Goal: Task Accomplishment & Management: Manage account settings

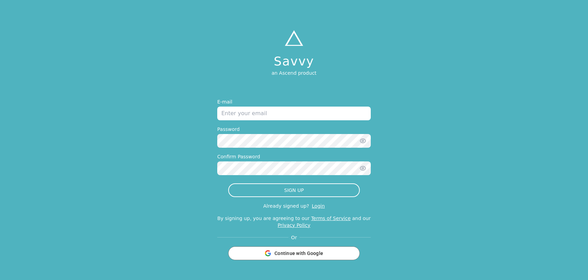
click at [282, 118] on input "email" at bounding box center [294, 114] width 154 height 14
type input "cduub10@gmail.com"
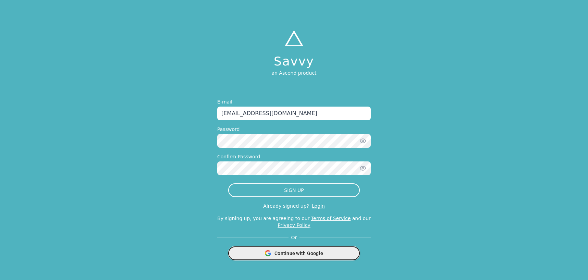
click at [288, 259] on div "Continue with Google" at bounding box center [294, 253] width 123 height 13
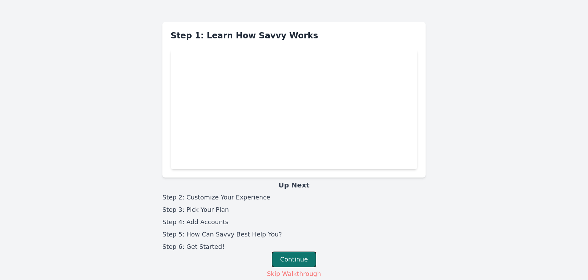
click at [293, 256] on button "Continue" at bounding box center [294, 260] width 45 height 16
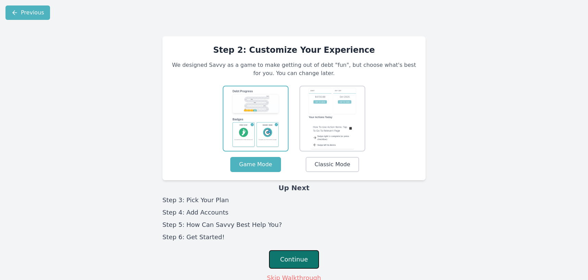
click at [298, 256] on button "Continue" at bounding box center [294, 259] width 50 height 19
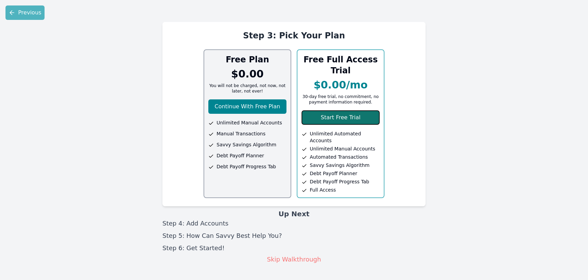
click at [339, 119] on button "Start Free Trial" at bounding box center [341, 117] width 78 height 14
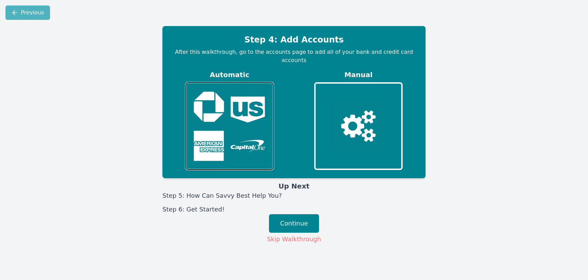
click at [246, 144] on img at bounding box center [229, 126] width 83 height 83
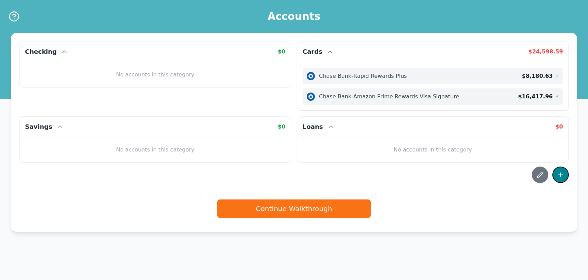
click at [563, 174] on icon at bounding box center [560, 174] width 7 height 7
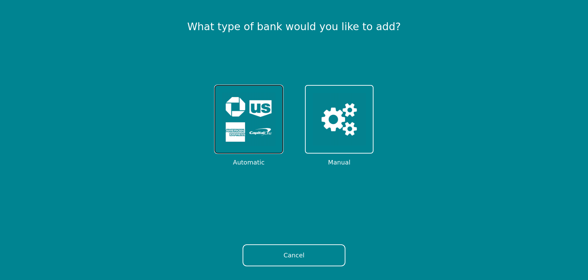
click at [249, 130] on img at bounding box center [248, 119] width 53 height 53
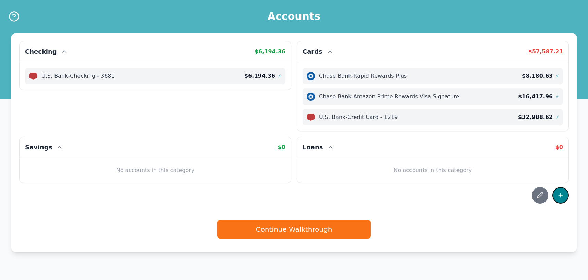
click at [561, 193] on icon at bounding box center [561, 195] width 0 height 4
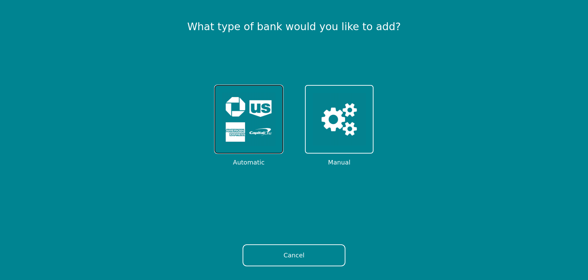
click at [253, 115] on img at bounding box center [248, 119] width 53 height 53
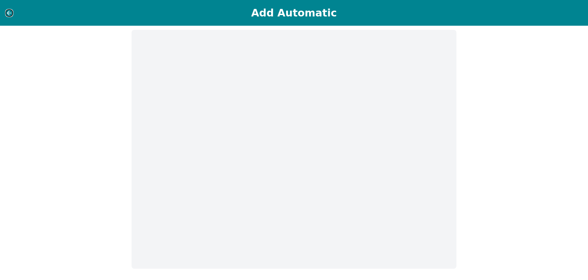
click at [10, 14] on icon at bounding box center [9, 13] width 7 height 7
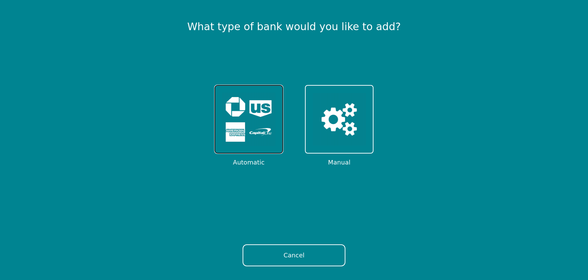
click at [264, 134] on img at bounding box center [248, 119] width 53 height 53
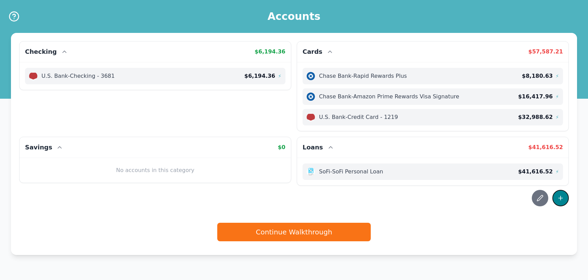
click at [564, 198] on icon at bounding box center [560, 198] width 7 height 7
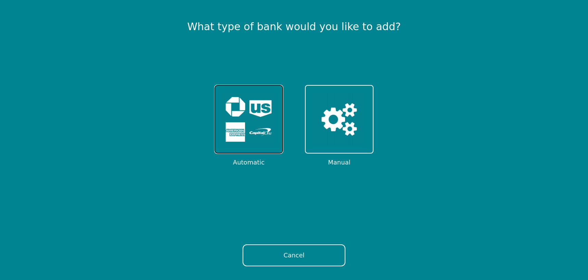
click at [246, 132] on img at bounding box center [248, 119] width 53 height 53
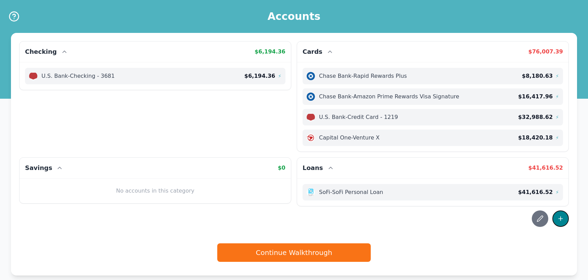
click at [567, 222] on button at bounding box center [561, 219] width 16 height 16
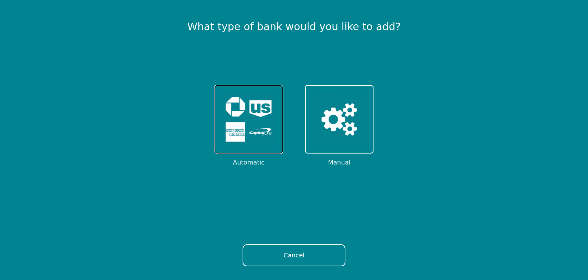
click at [279, 143] on button at bounding box center [249, 119] width 69 height 69
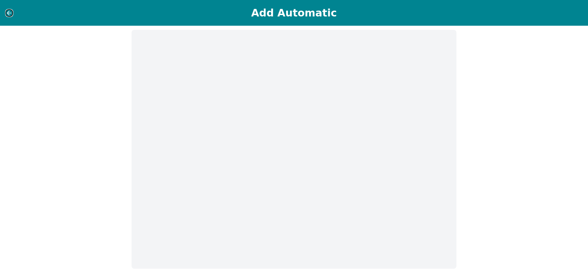
click at [8, 13] on icon at bounding box center [9, 13] width 7 height 7
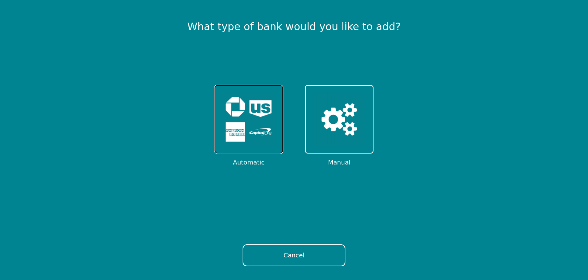
click at [264, 133] on img at bounding box center [248, 119] width 53 height 53
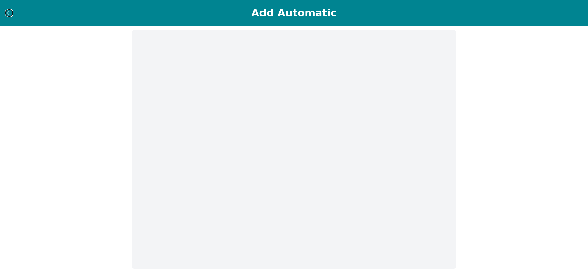
click at [9, 14] on icon at bounding box center [9, 13] width 7 height 7
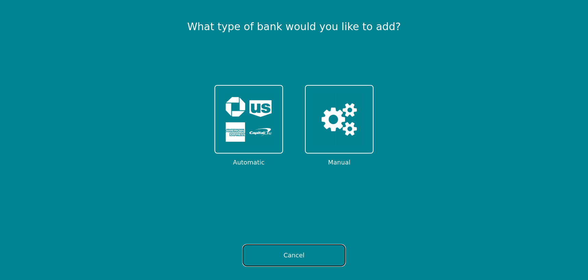
click at [277, 257] on button "Cancel" at bounding box center [294, 255] width 103 height 22
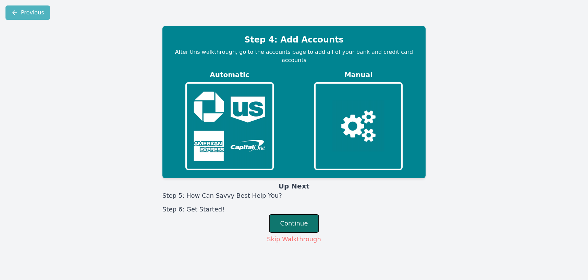
click at [303, 214] on button "Continue" at bounding box center [294, 223] width 50 height 19
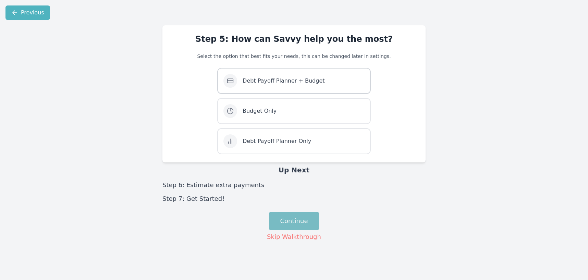
click at [298, 84] on span "Debt Payoff Planner + Budget" at bounding box center [284, 81] width 82 height 8
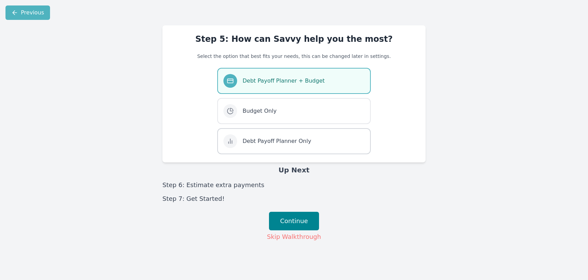
click at [289, 143] on span "Debt Payoff Planner Only" at bounding box center [277, 141] width 69 height 8
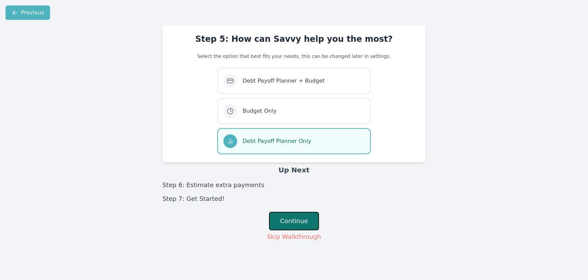
click at [299, 217] on button "Continue" at bounding box center [294, 221] width 50 height 19
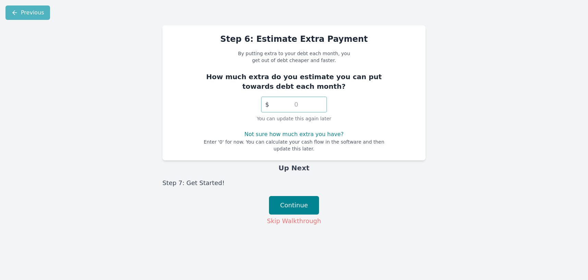
click at [309, 105] on input "number" at bounding box center [294, 105] width 66 height 16
click at [305, 208] on button "Continue" at bounding box center [294, 205] width 50 height 19
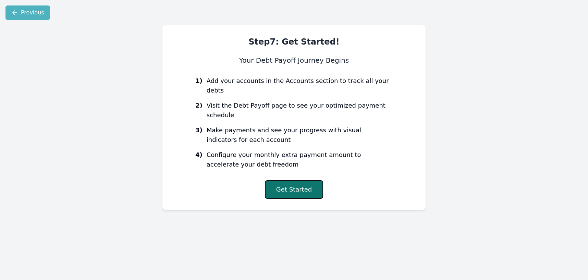
click at [299, 180] on button "Get Started" at bounding box center [294, 189] width 58 height 19
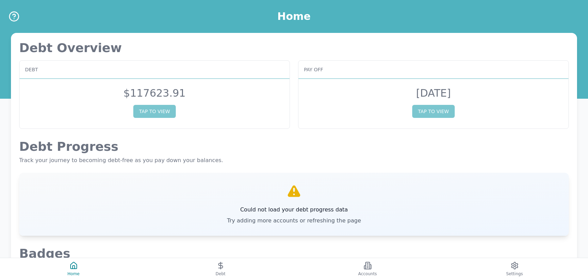
click at [298, 193] on icon at bounding box center [294, 190] width 12 height 11
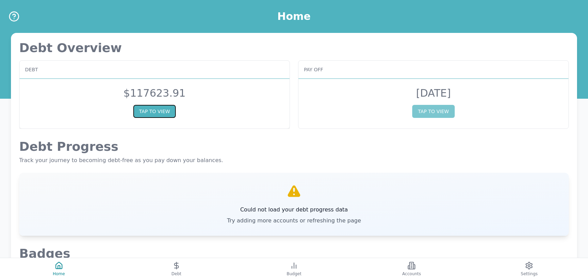
click at [155, 110] on button "TAP TO VIEW" at bounding box center [154, 111] width 43 height 13
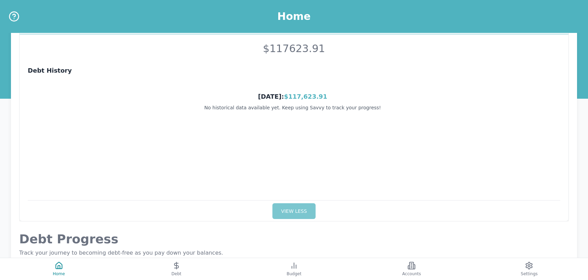
scroll to position [46, 0]
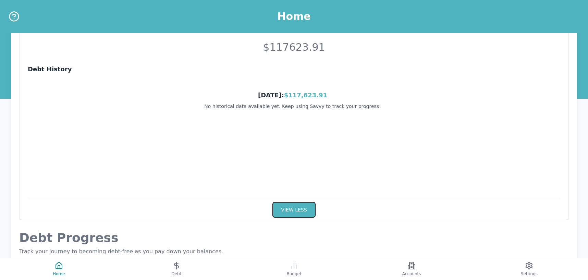
click at [300, 209] on button "VIEW LESS" at bounding box center [294, 210] width 43 height 16
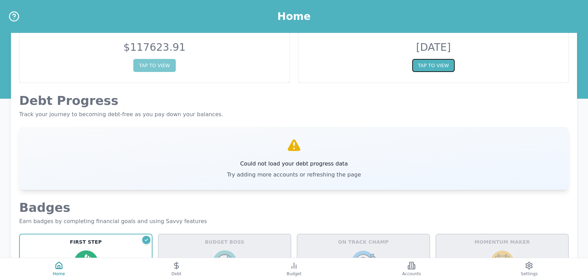
click at [439, 69] on button "TAP TO VIEW" at bounding box center [433, 65] width 43 height 13
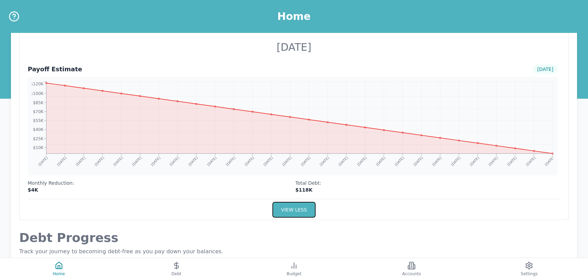
click at [296, 212] on button "VIEW LESS" at bounding box center [294, 210] width 43 height 16
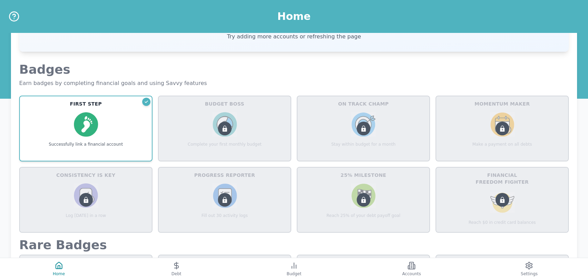
scroll to position [184, 0]
click at [226, 131] on icon at bounding box center [225, 128] width 4 height 6
click at [117, 125] on div "First Step Successfully link a financial account" at bounding box center [86, 123] width 124 height 47
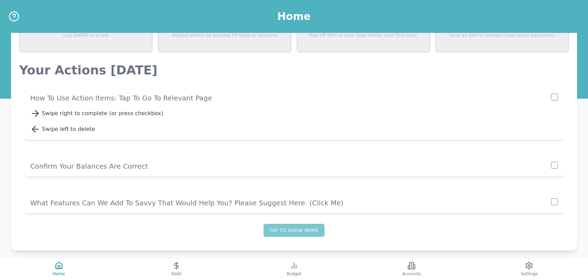
scroll to position [458, 0]
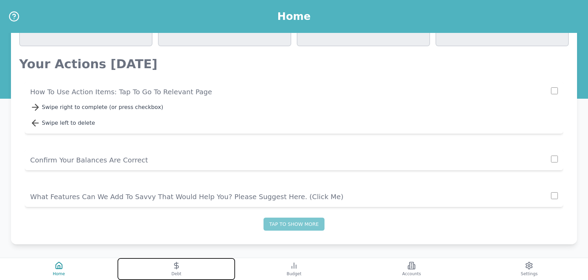
click at [180, 270] on button "Debt" at bounding box center [177, 269] width 118 height 22
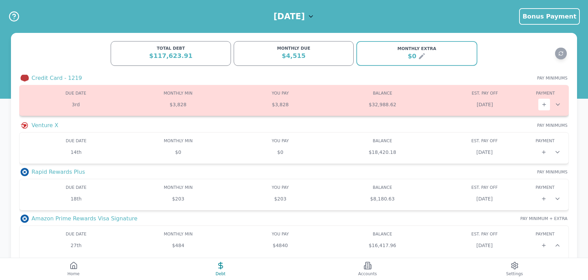
click at [561, 104] on icon at bounding box center [558, 104] width 7 height 7
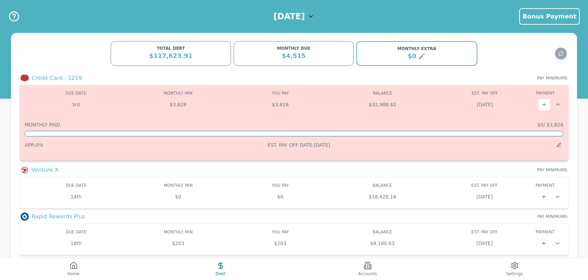
click at [561, 104] on icon at bounding box center [558, 104] width 7 height 7
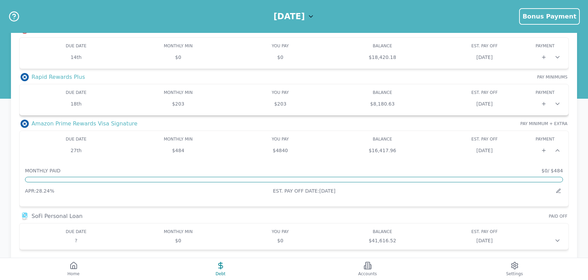
scroll to position [114, 0]
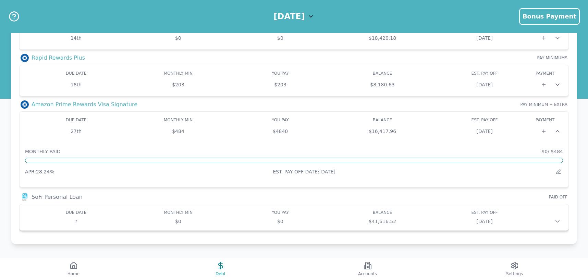
click at [557, 222] on icon at bounding box center [557, 221] width 7 height 7
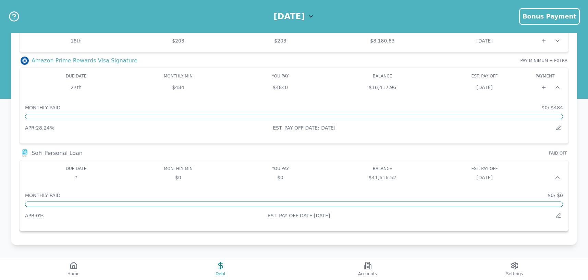
scroll to position [159, 0]
click at [559, 176] on icon at bounding box center [557, 176] width 7 height 7
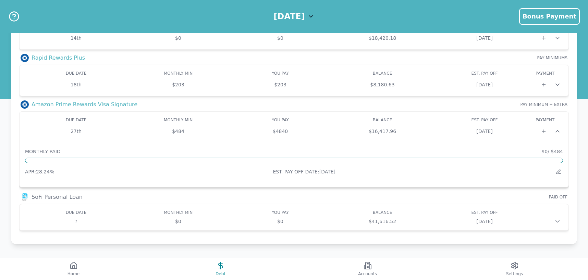
scroll to position [0, 0]
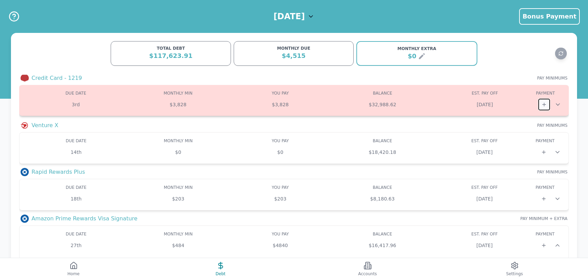
click at [544, 104] on icon at bounding box center [544, 104] width 5 height 5
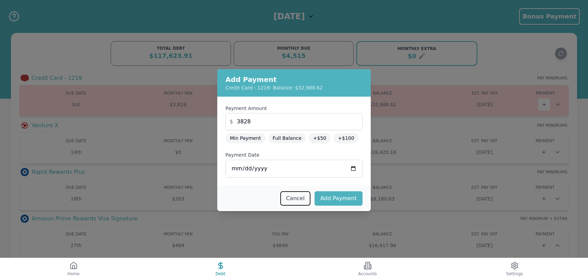
click at [301, 198] on button "Cancel" at bounding box center [295, 198] width 30 height 14
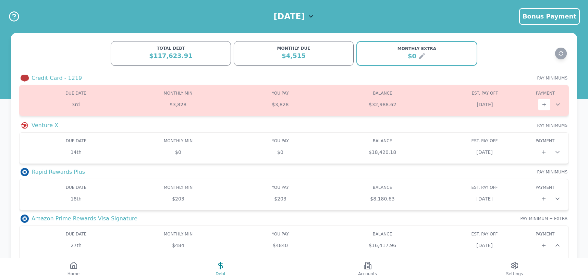
click at [314, 12] on div "[DATE]" at bounding box center [294, 16] width 41 height 11
click at [367, 22] on div "[DATE] Bonus Payment Bonus Payment" at bounding box center [294, 16] width 588 height 33
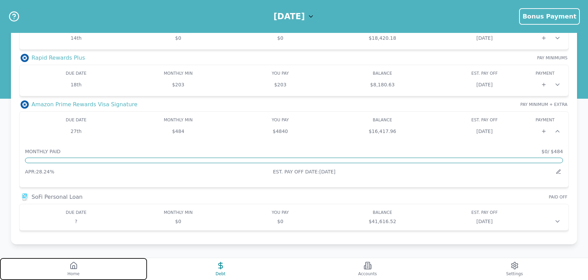
click at [77, 269] on icon at bounding box center [74, 266] width 8 height 8
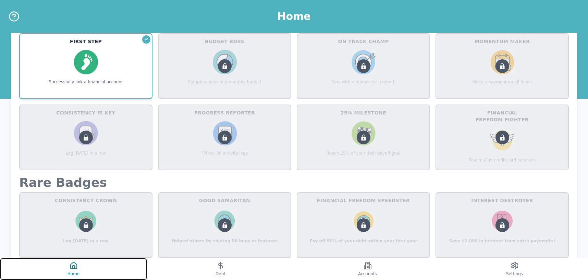
scroll to position [257, 0]
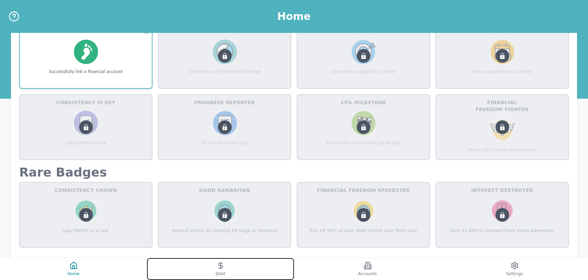
click at [221, 273] on span "Debt" at bounding box center [221, 273] width 10 height 5
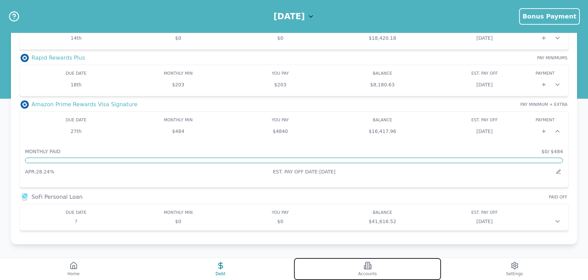
click at [376, 268] on button "Accounts" at bounding box center [367, 269] width 147 height 22
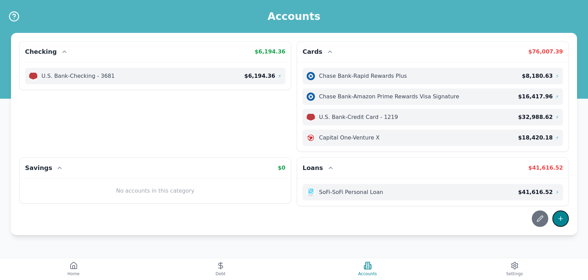
click at [560, 217] on icon at bounding box center [560, 218] width 7 height 7
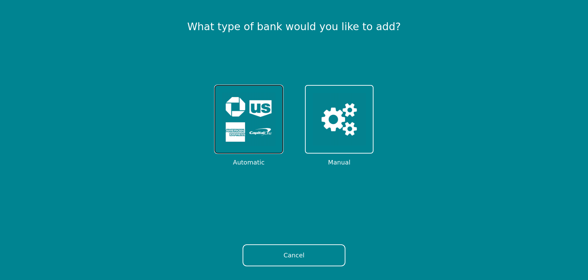
click at [243, 143] on img at bounding box center [248, 119] width 53 height 53
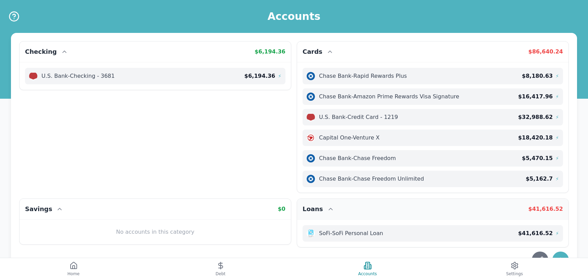
click at [430, 200] on div "Loans $ 41,616.52" at bounding box center [433, 209] width 272 height 21
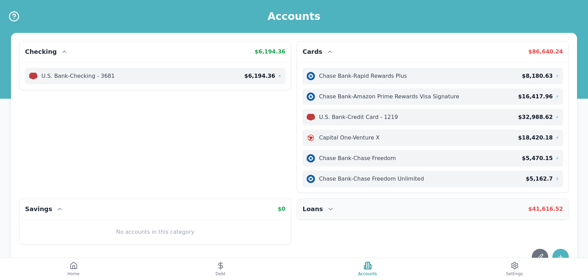
click at [365, 211] on div "Loans $ 41,616.52" at bounding box center [433, 209] width 272 height 21
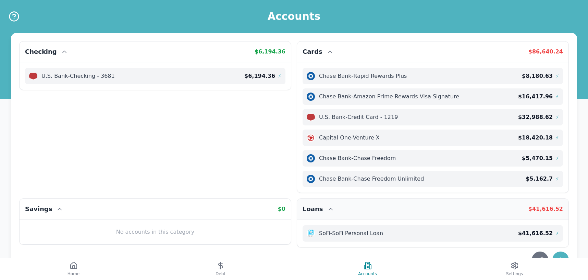
click at [340, 208] on div "Loans $ 41,616.52" at bounding box center [433, 209] width 272 height 21
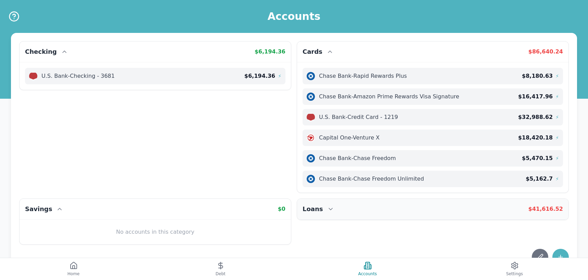
click at [341, 212] on div "Loans $ 41,616.52" at bounding box center [433, 209] width 272 height 21
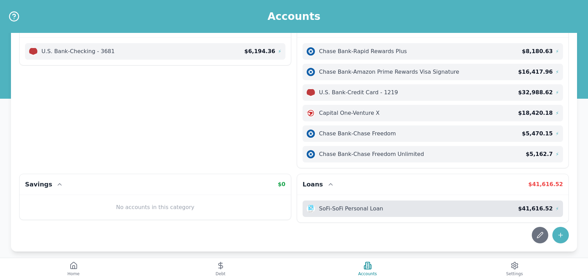
scroll to position [32, 0]
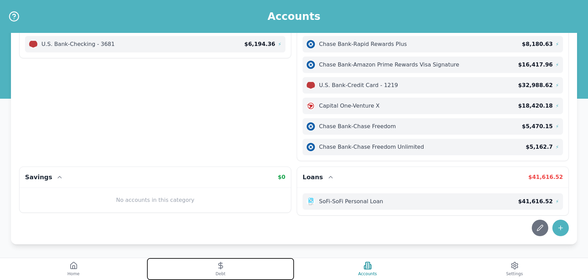
click at [212, 274] on button "Debt" at bounding box center [220, 269] width 147 height 22
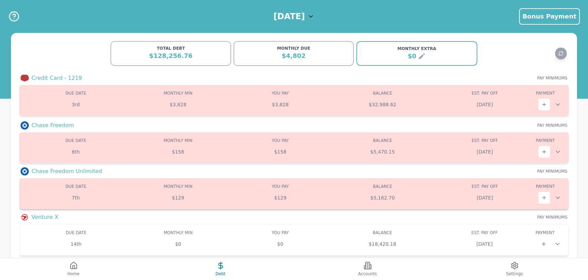
click at [559, 195] on icon at bounding box center [558, 197] width 7 height 7
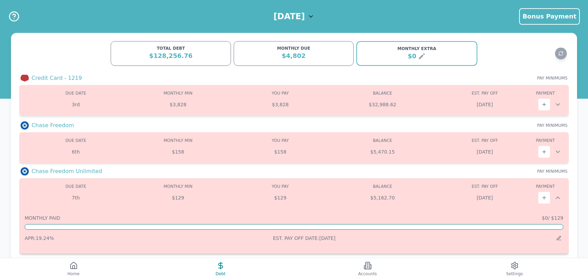
click at [559, 196] on icon at bounding box center [558, 197] width 7 height 7
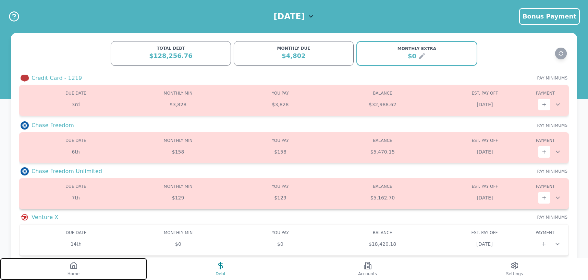
click at [69, 268] on button "Home" at bounding box center [73, 269] width 147 height 22
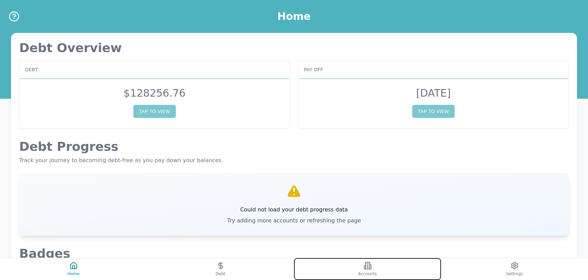
click at [365, 274] on span "Accounts" at bounding box center [367, 273] width 19 height 5
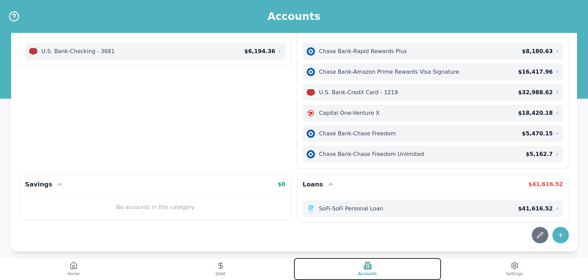
scroll to position [26, 0]
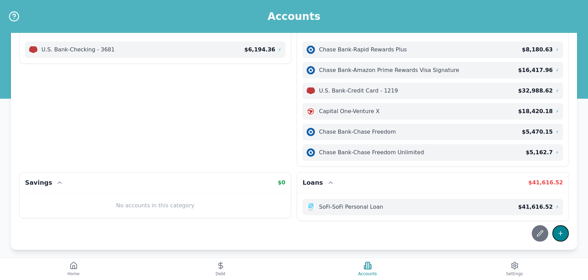
click at [559, 232] on icon at bounding box center [560, 233] width 7 height 7
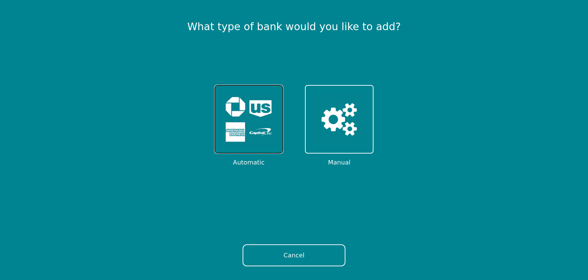
click at [260, 133] on img at bounding box center [248, 119] width 53 height 53
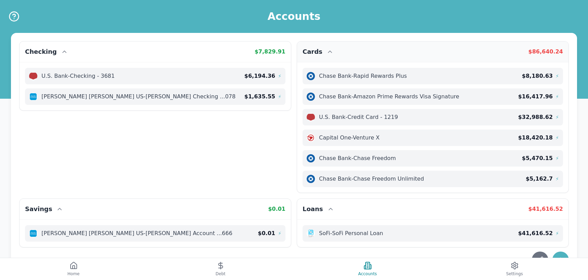
click at [327, 53] on icon at bounding box center [330, 51] width 7 height 7
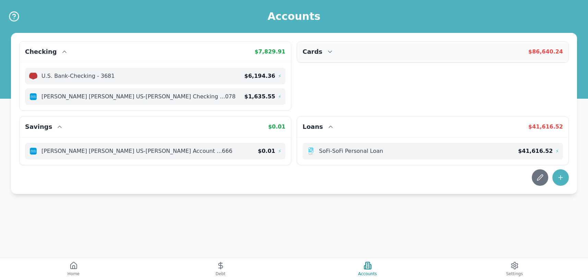
click at [327, 53] on icon at bounding box center [330, 51] width 7 height 7
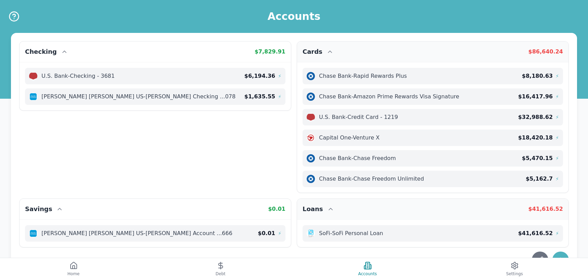
click at [329, 210] on icon at bounding box center [330, 209] width 3 height 2
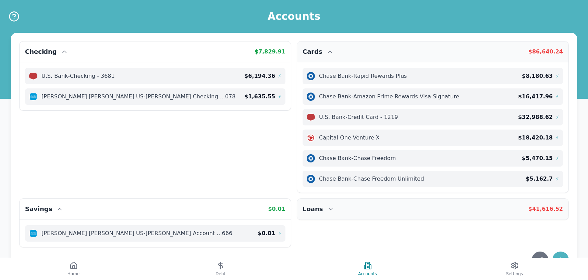
click at [329, 210] on icon at bounding box center [330, 209] width 7 height 7
